Goal: Navigation & Orientation: Find specific page/section

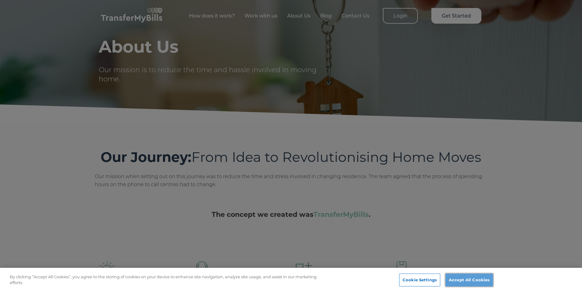
click at [462, 280] on button "Accept All Cookies" at bounding box center [470, 280] width 48 height 13
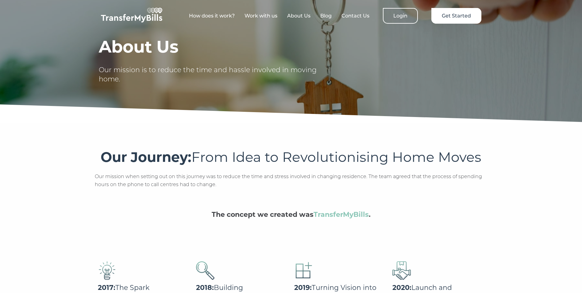
click at [300, 17] on link "About Us" at bounding box center [298, 16] width 23 height 6
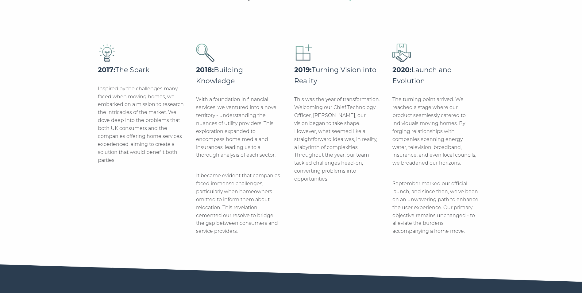
scroll to position [219, 0]
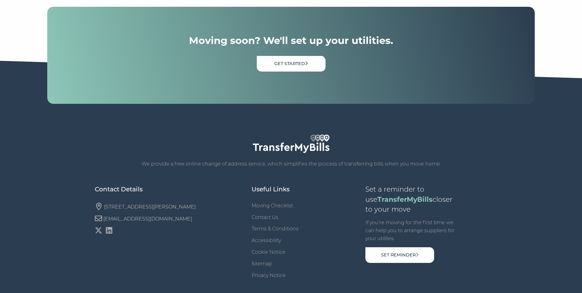
scroll to position [2106, 0]
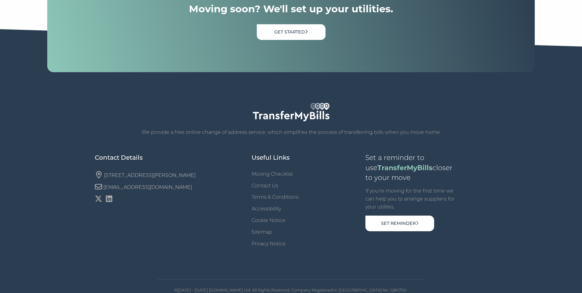
click at [263, 194] on link "Terms & Conditions" at bounding box center [275, 197] width 47 height 6
